Goal: Find specific page/section: Locate item on page

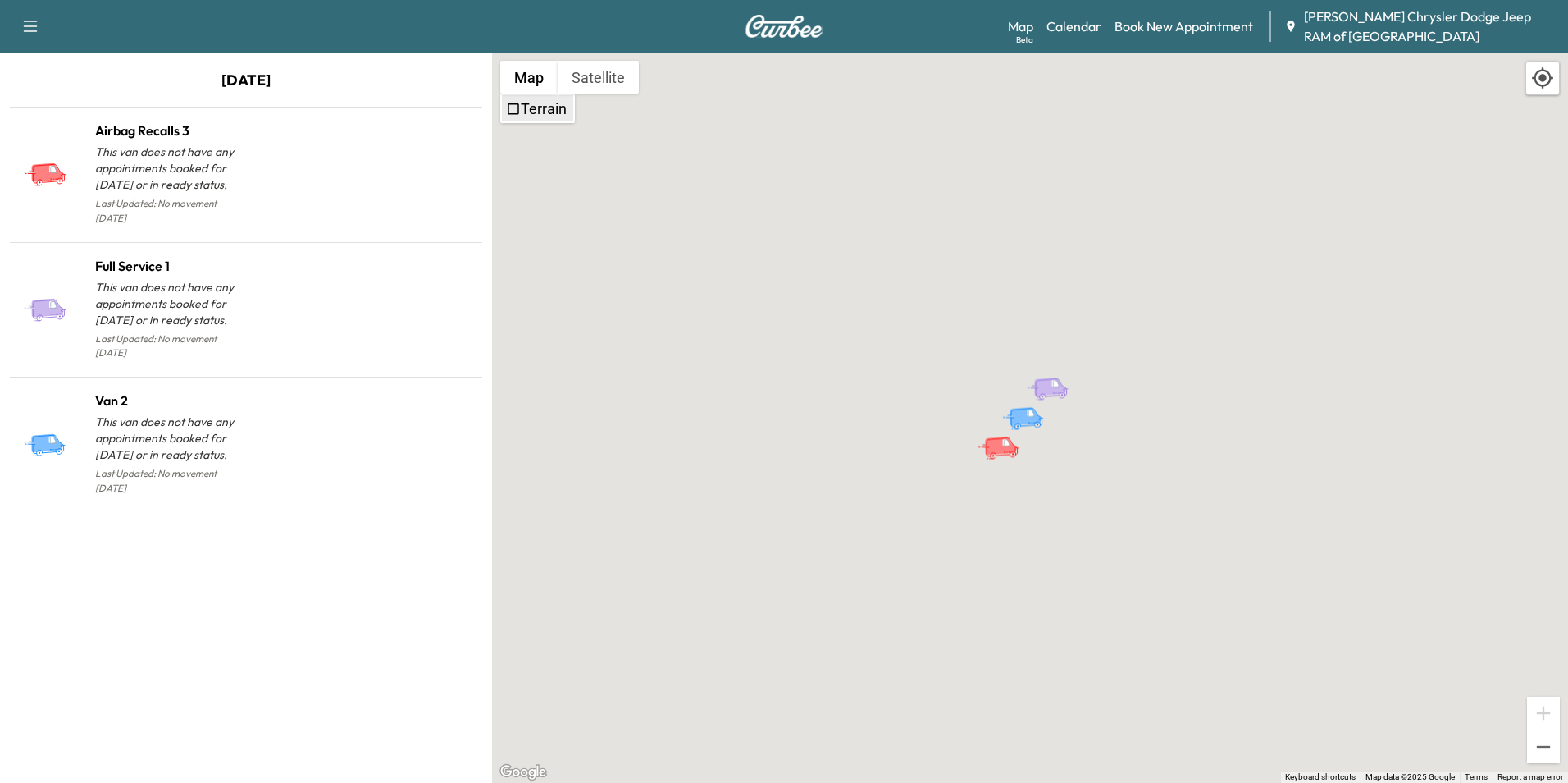
click at [527, 90] on button "Map" at bounding box center [529, 77] width 57 height 32
click at [521, 104] on label "Terrain" at bounding box center [544, 108] width 46 height 17
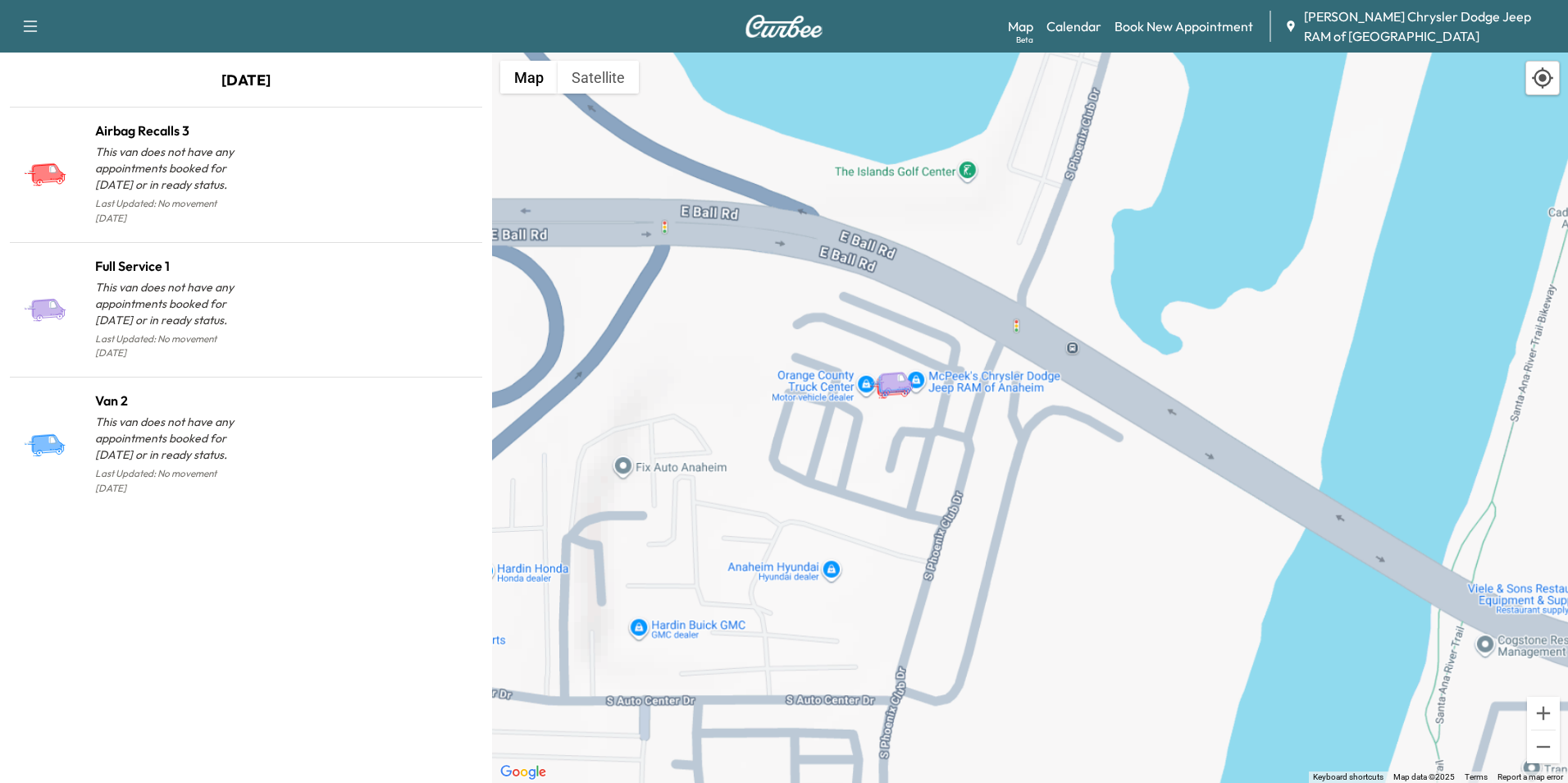
drag, startPoint x: 923, startPoint y: 364, endPoint x: 879, endPoint y: 370, distance: 44.4
click at [880, 371] on icon "Full Service 1" at bounding box center [900, 383] width 57 height 29
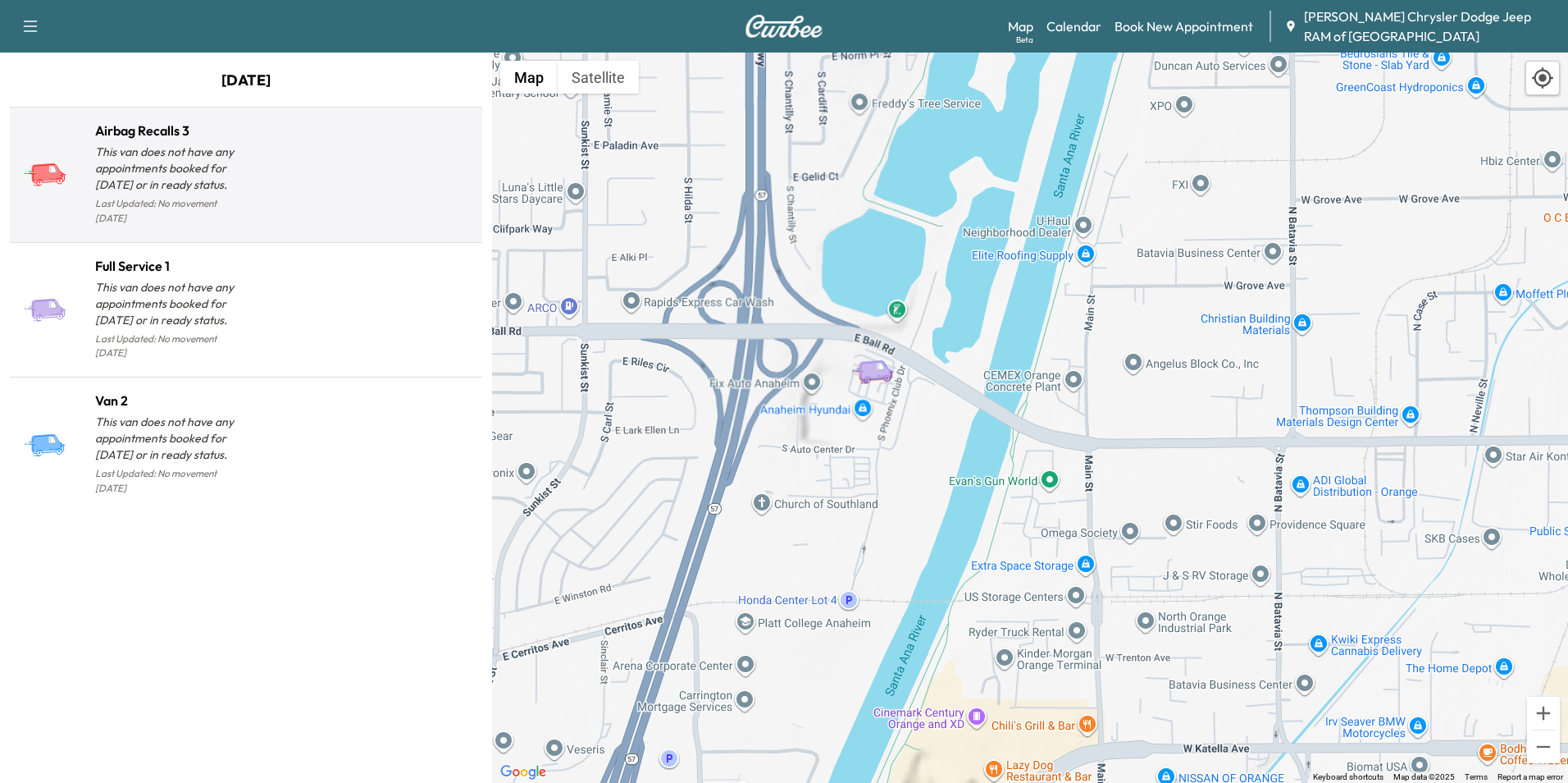
click at [275, 184] on div at bounding box center [361, 182] width 229 height 96
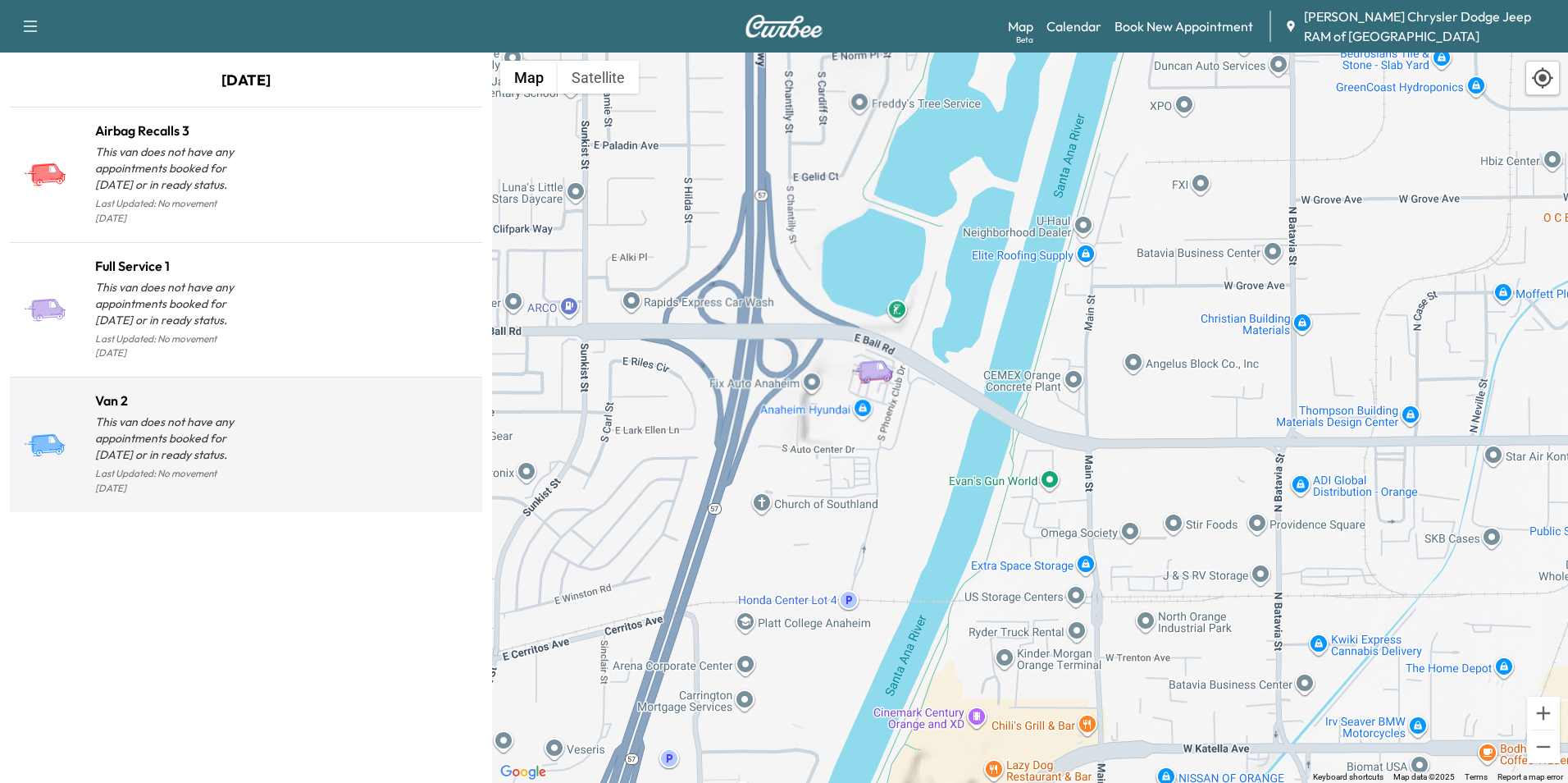
click at [244, 414] on p "This van does not have any appointments booked for [DATE] or in ready status." at bounding box center [171, 438] width 151 height 49
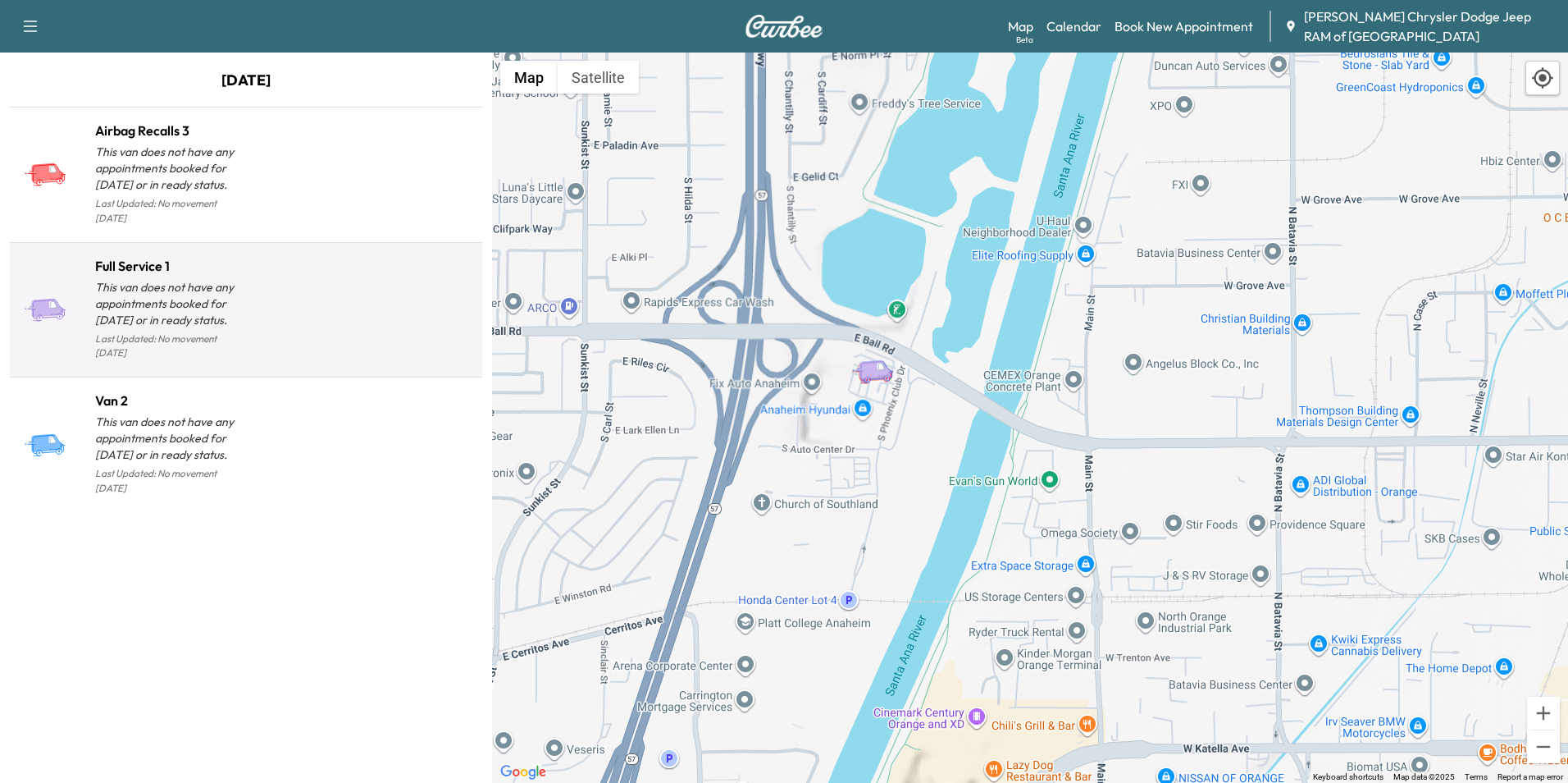
click at [285, 291] on div at bounding box center [361, 317] width 229 height 96
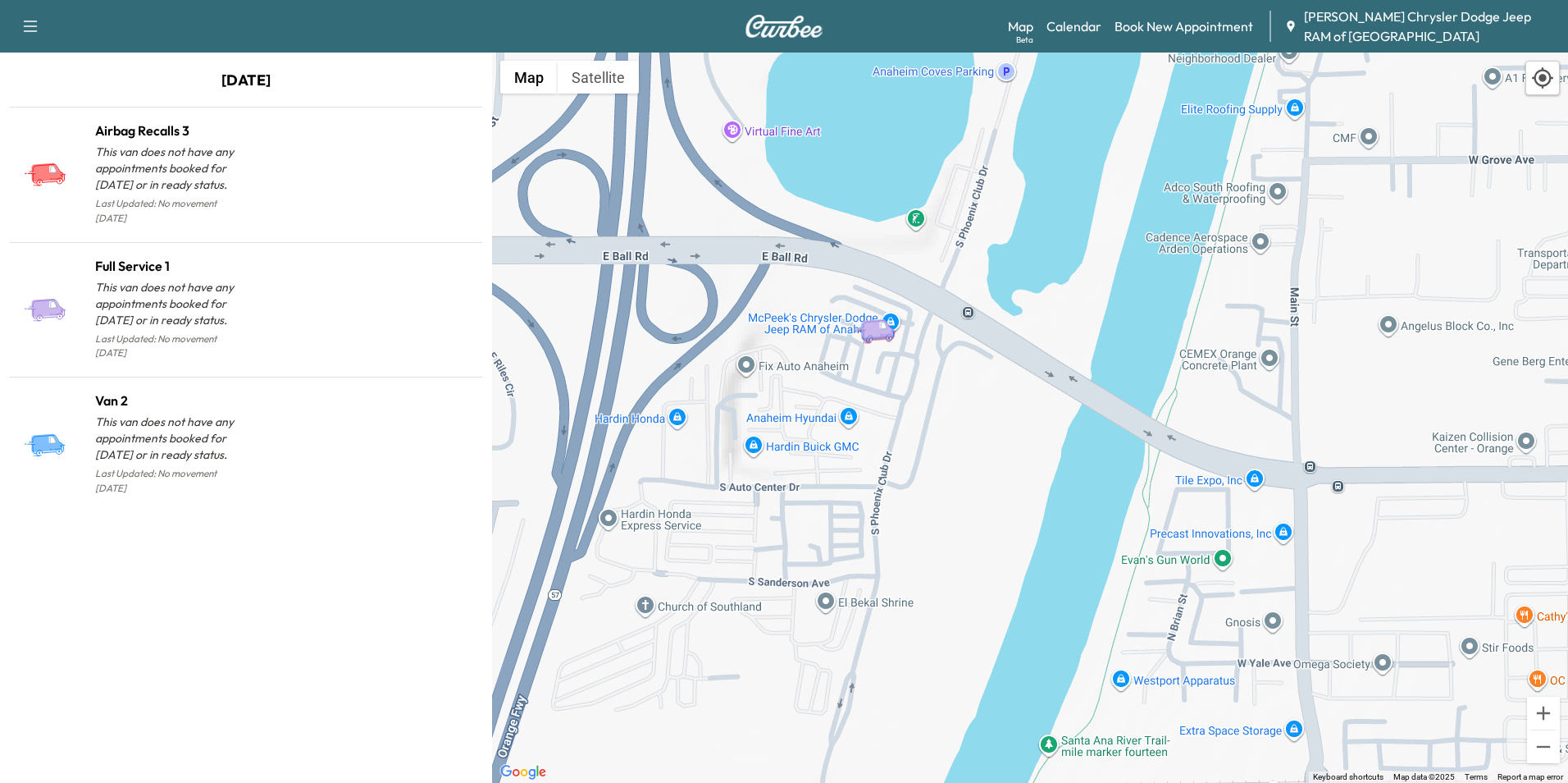
drag, startPoint x: 1086, startPoint y: 401, endPoint x: 930, endPoint y: 354, distance: 162.9
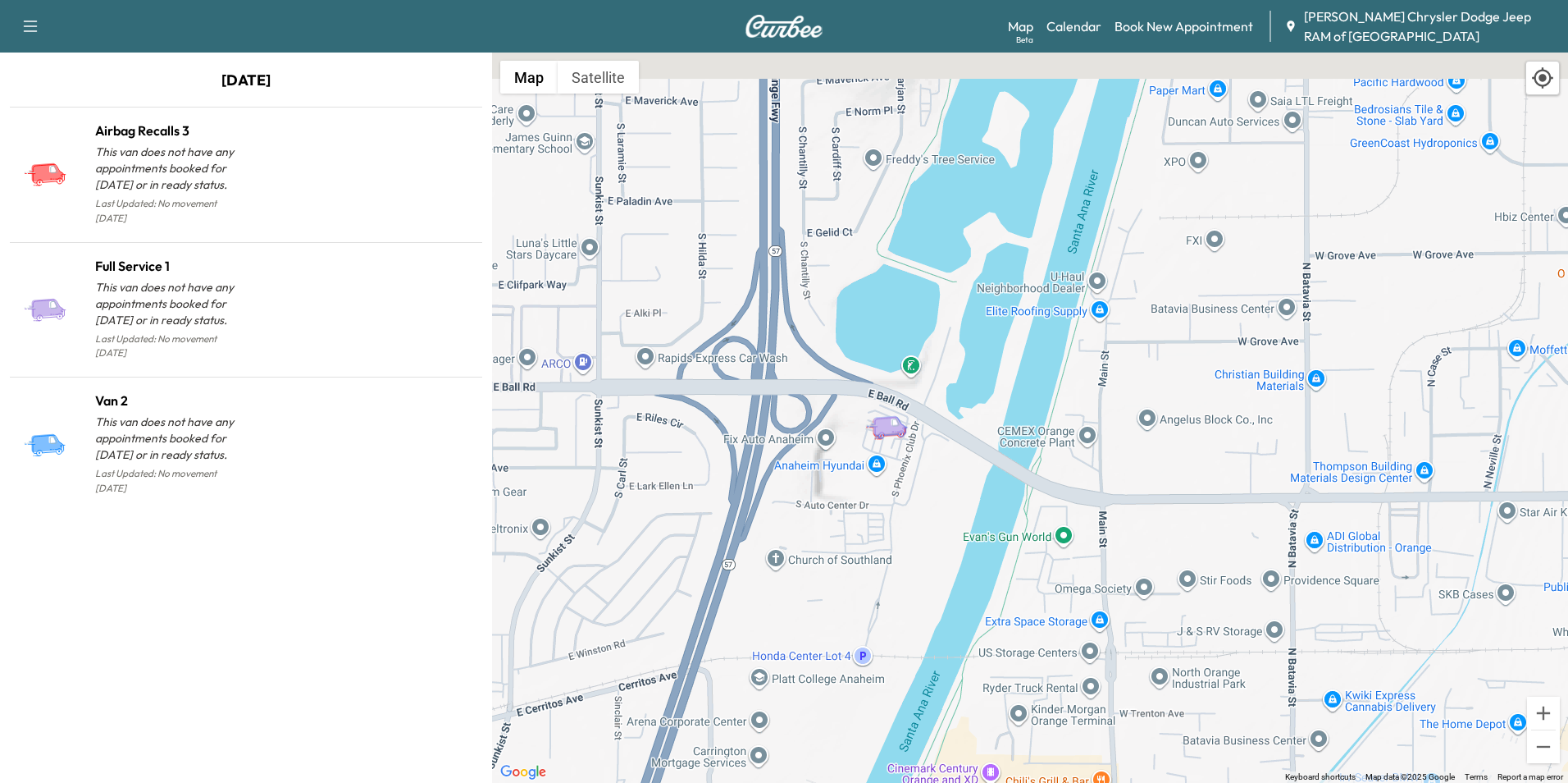
drag, startPoint x: 950, startPoint y: 309, endPoint x: 952, endPoint y: 400, distance: 91.0
click at [952, 400] on div "To activate drag with keyboard, press Alt + Enter. Once in keyboard drag state,…" at bounding box center [1030, 418] width 1076 height 730
